Goal: Information Seeking & Learning: Learn about a topic

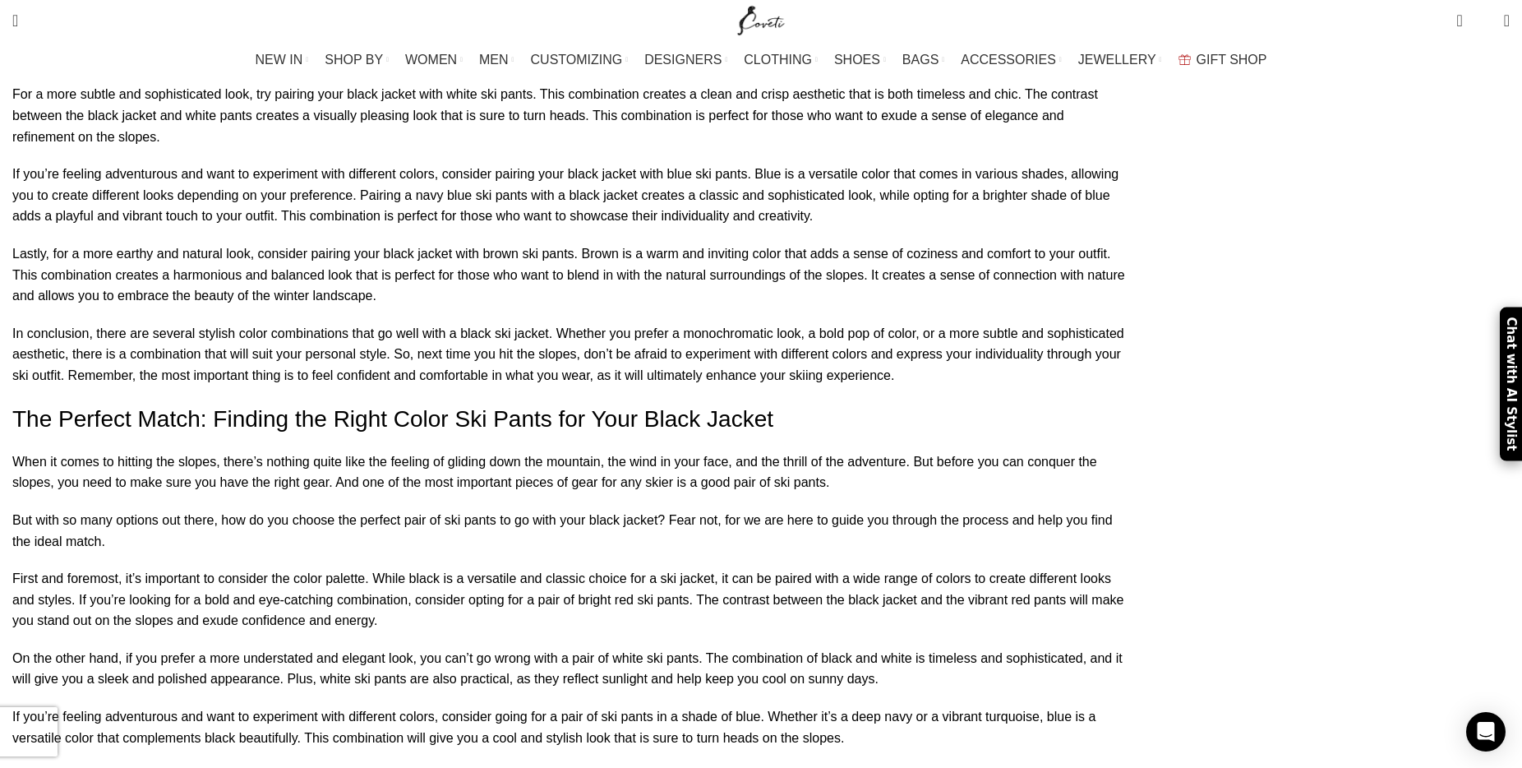
scroll to position [1720, 0]
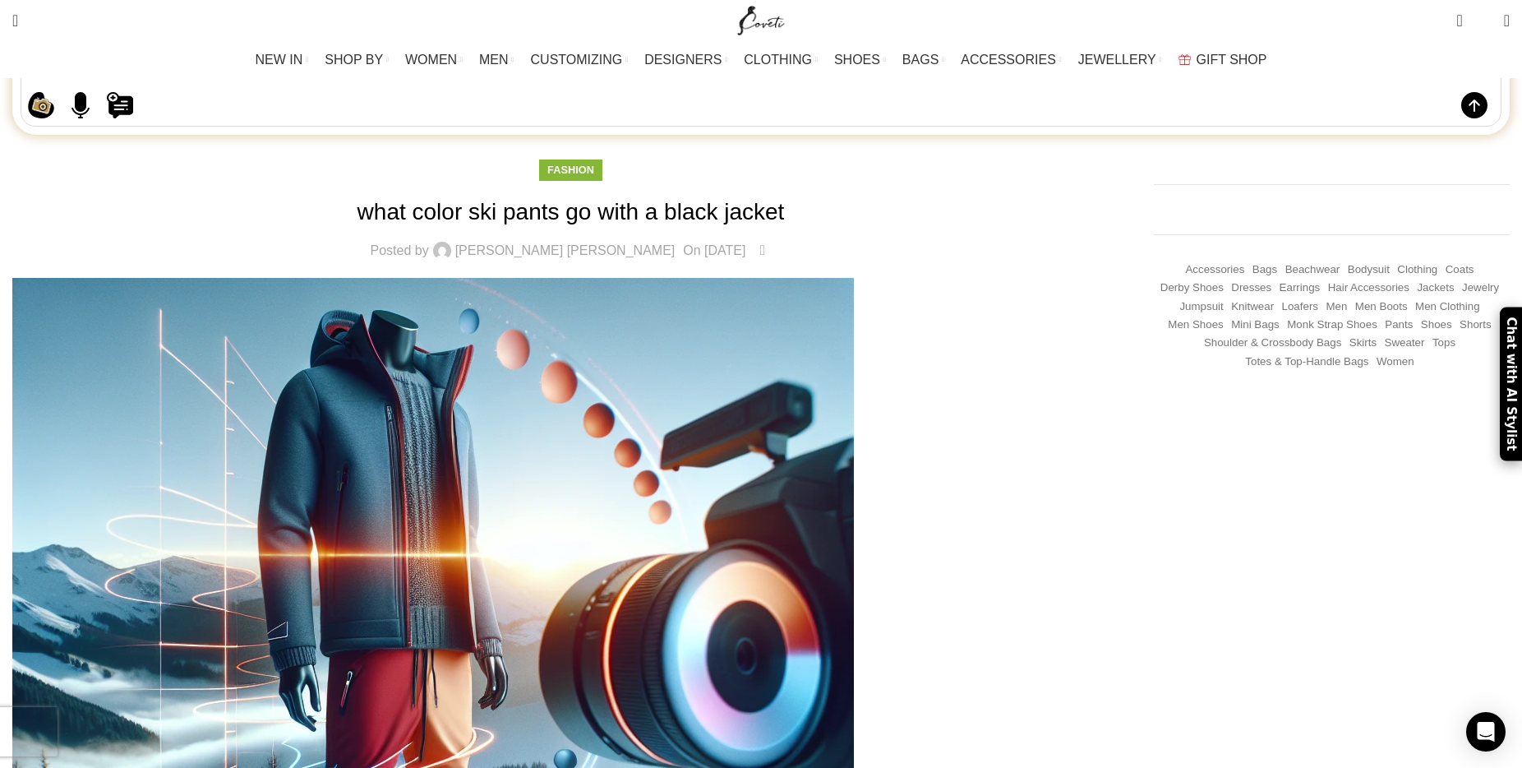
scroll to position [248, 0]
